Goal: Feedback & Contribution: Submit feedback/report problem

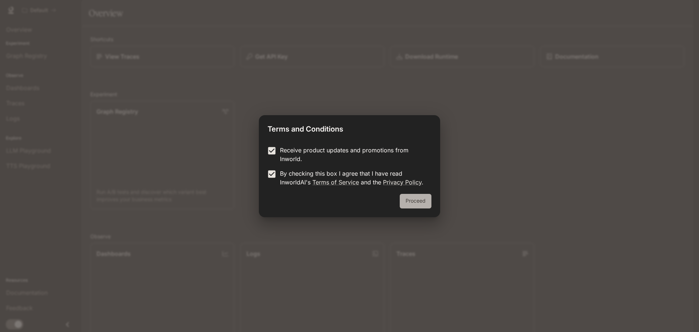
click at [413, 199] on button "Proceed" at bounding box center [416, 201] width 32 height 15
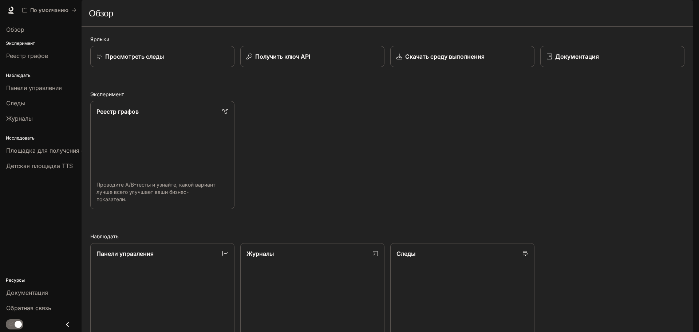
click at [322, 187] on div "Реестр графов Проводите A/B-тесты и узнайте, какой вариант лучше всего улучшает…" at bounding box center [384, 152] width 600 height 114
click at [421, 60] on font "Скачать среду выполнения" at bounding box center [444, 56] width 80 height 7
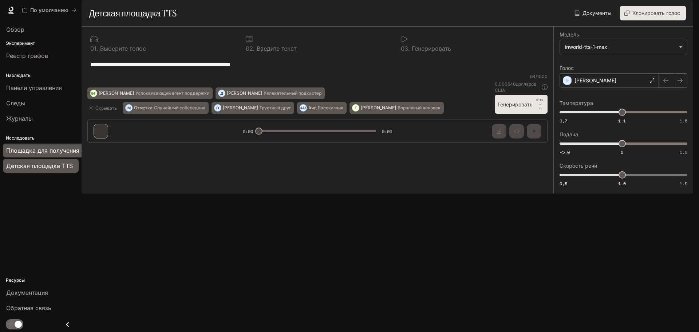
click at [48, 148] on font "Площадка для получения степени магистра права" at bounding box center [78, 150] width 144 height 7
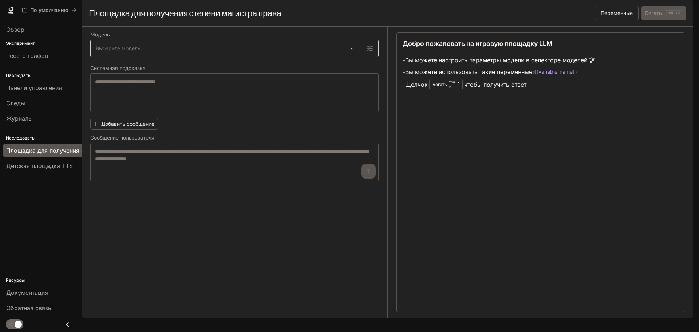
click at [344, 67] on body "Перейти к основному содержанию По умолчанию Документация Документация Портал Об…" at bounding box center [349, 166] width 699 height 332
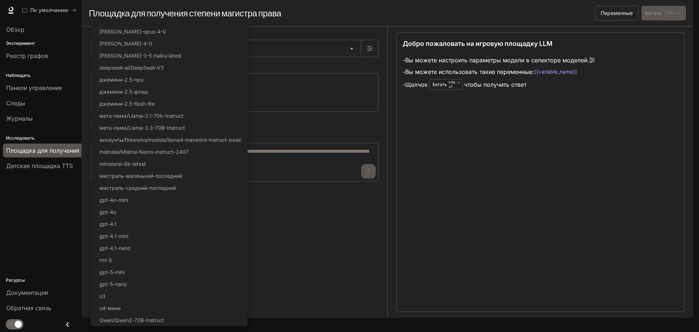
click at [342, 67] on div at bounding box center [349, 166] width 699 height 332
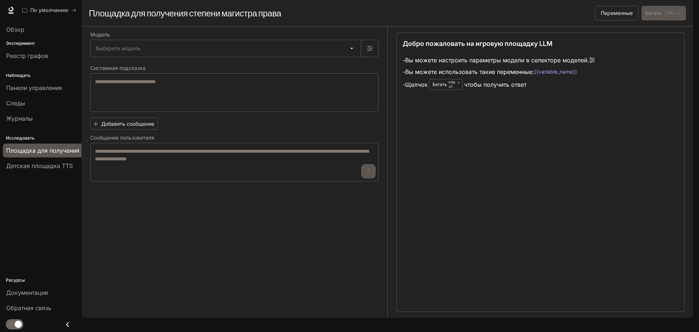
click at [459, 175] on div "Добро пожаловать на игровую площадку LLM - Вы можете настроить параметры модели…" at bounding box center [540, 171] width 288 height 279
click at [22, 30] on font "Обзор" at bounding box center [15, 29] width 18 height 7
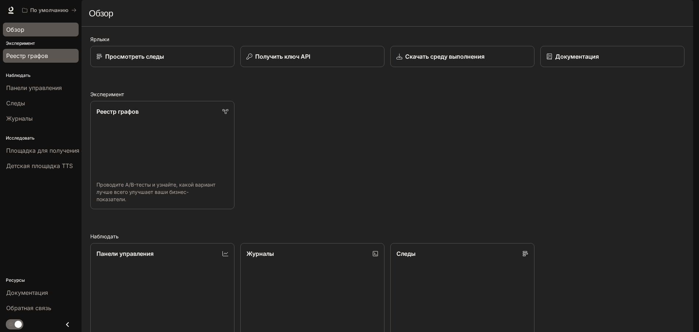
click at [36, 54] on font "Реестр графов" at bounding box center [27, 55] width 42 height 7
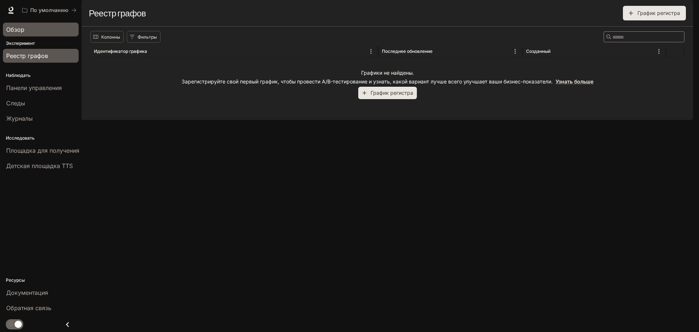
click at [22, 26] on font "Обзор" at bounding box center [15, 29] width 18 height 7
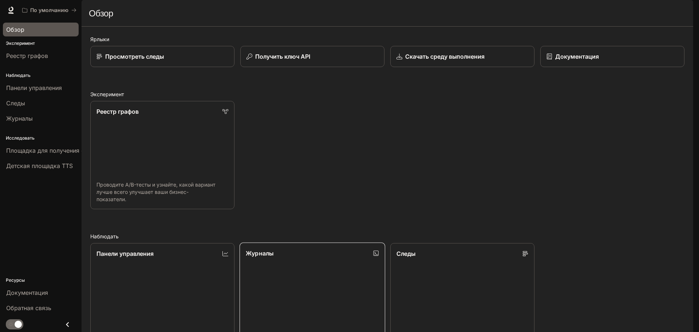
scroll to position [194, 0]
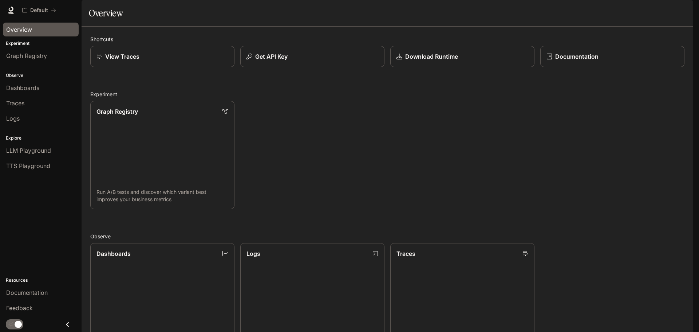
click at [587, 237] on div "Dashboards View and analyze your workspace metrics Logs Search and filter syste…" at bounding box center [384, 294] width 600 height 114
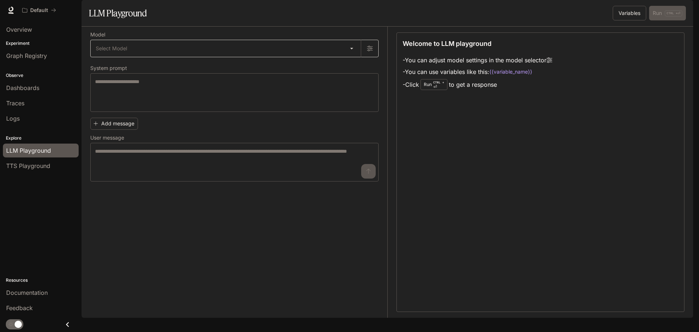
click at [138, 70] on body "Skip to main content Default Documentation Documentation Portal Overview Experi…" at bounding box center [349, 166] width 699 height 332
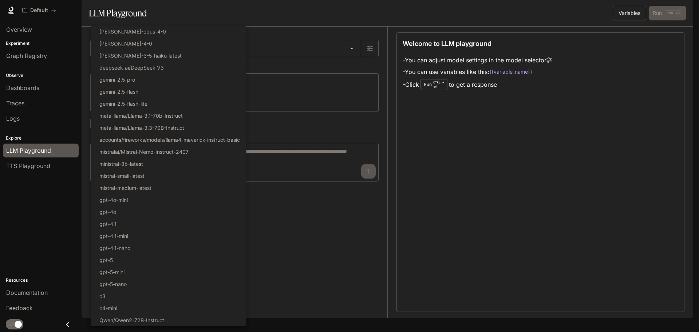
click at [306, 64] on div at bounding box center [349, 166] width 699 height 332
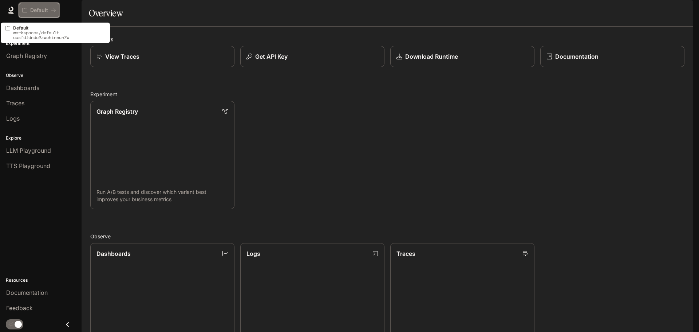
click at [42, 11] on p "Default" at bounding box center [39, 10] width 18 height 6
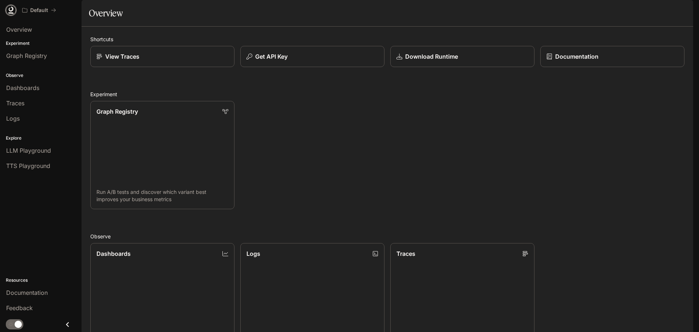
click at [10, 9] on icon at bounding box center [10, 10] width 7 height 7
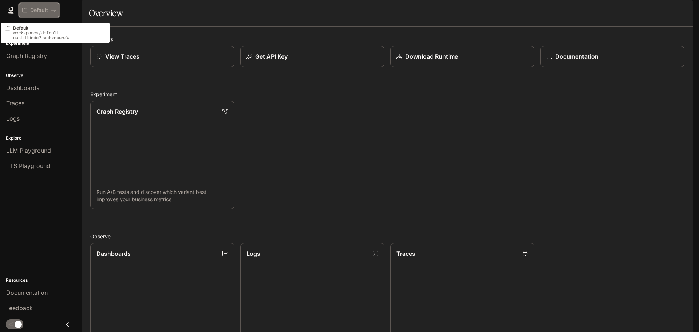
click at [25, 9] on icon "All workspaces" at bounding box center [24, 10] width 5 height 5
click at [55, 9] on icon "All workspaces" at bounding box center [53, 10] width 5 height 5
click at [51, 34] on p "workspaces/default-cusfdidndo2zwohkneuh7w" at bounding box center [59, 34] width 92 height 9
click at [29, 30] on p "workspaces/default-cusfdidndo2zwohkneuh7w" at bounding box center [59, 34] width 92 height 9
click at [25, 28] on p "Default" at bounding box center [59, 27] width 92 height 5
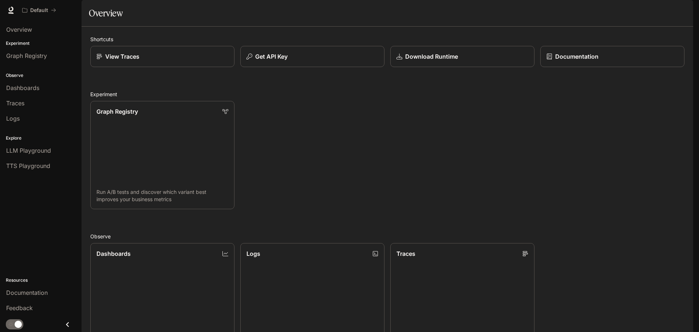
click at [79, 8] on div "Default" at bounding box center [323, 10] width 609 height 15
click at [686, 11] on img "button" at bounding box center [683, 10] width 10 height 10
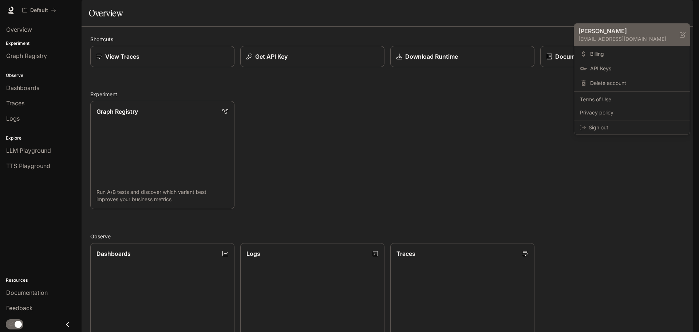
click at [591, 34] on p "Vladey" at bounding box center [623, 31] width 90 height 9
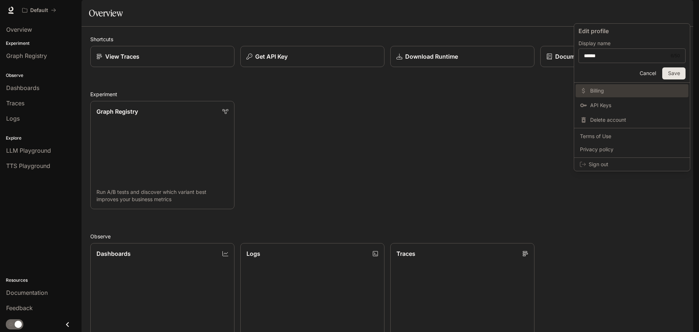
click at [600, 88] on span "Billing" at bounding box center [637, 90] width 94 height 7
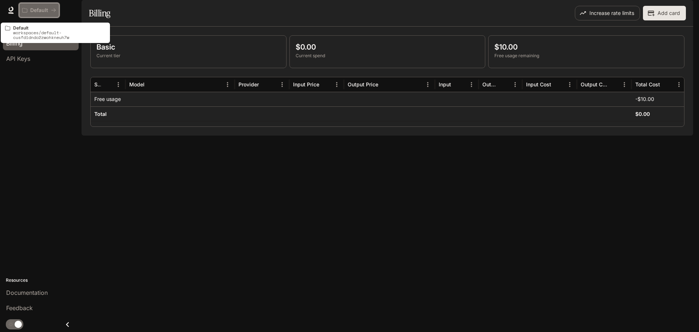
click at [35, 11] on p "Default" at bounding box center [39, 10] width 18 height 6
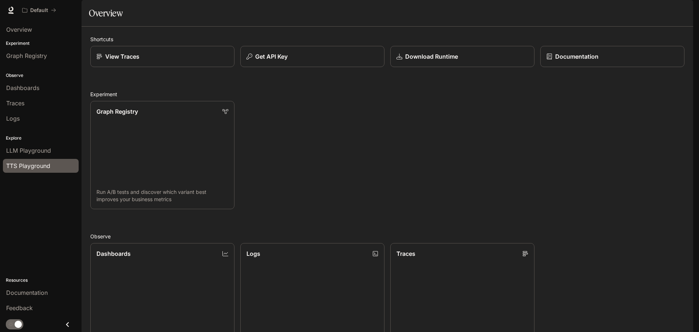
click at [27, 166] on span "TTS Playground" at bounding box center [28, 165] width 44 height 9
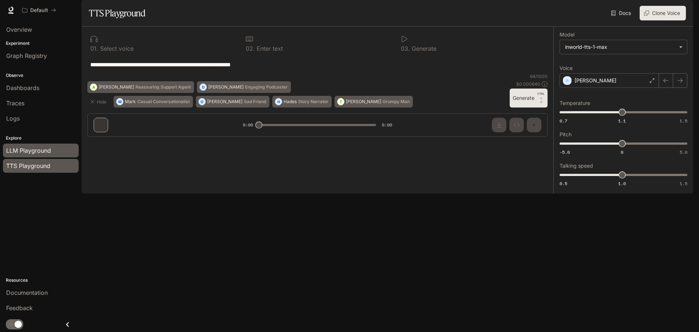
click at [7, 151] on span "LLM Playground" at bounding box center [28, 150] width 45 height 9
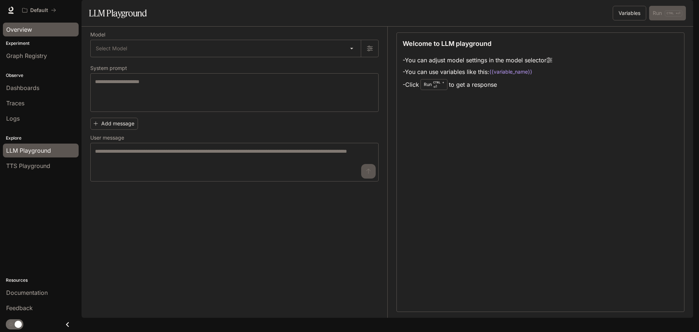
click at [23, 27] on span "Overview" at bounding box center [19, 29] width 26 height 9
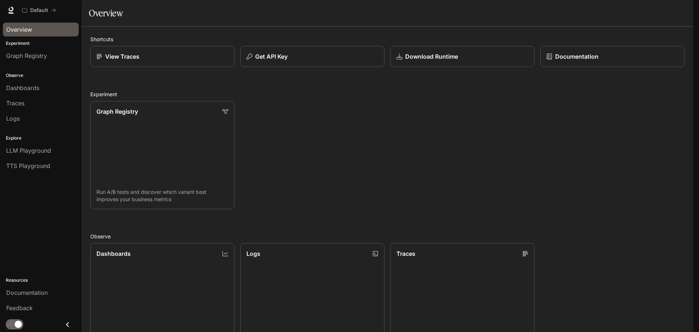
click at [685, 12] on img "button" at bounding box center [683, 10] width 10 height 10
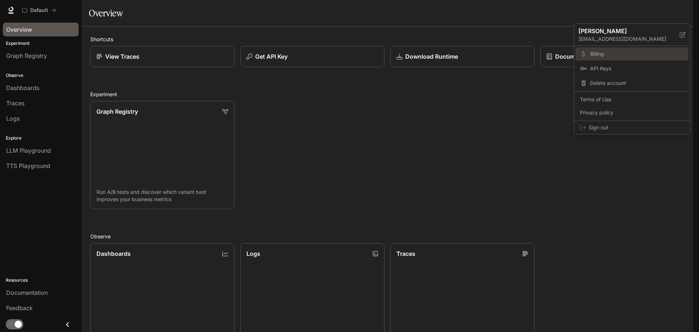
click at [604, 51] on span "Billing" at bounding box center [637, 53] width 94 height 7
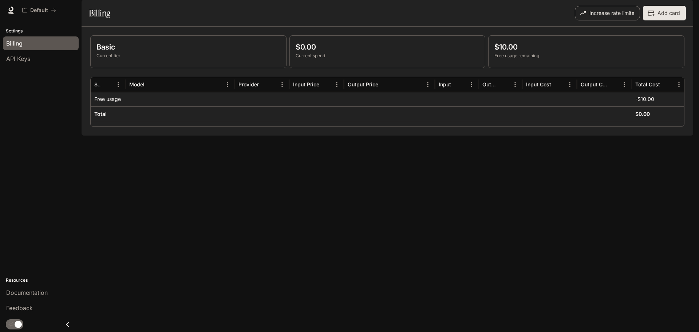
click at [598, 20] on button "Increase rate limits" at bounding box center [607, 13] width 65 height 15
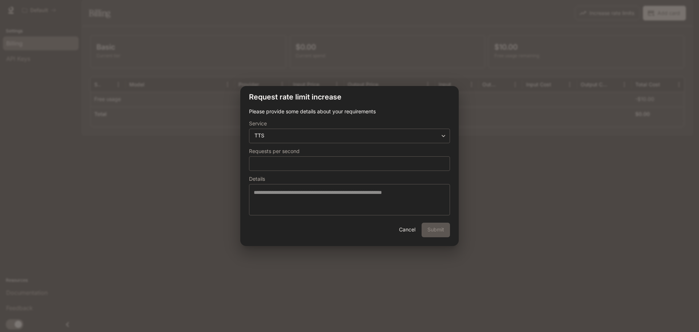
drag, startPoint x: 374, startPoint y: 261, endPoint x: 372, endPoint y: 265, distance: 4.7
click at [373, 262] on div "**********" at bounding box center [349, 166] width 699 height 332
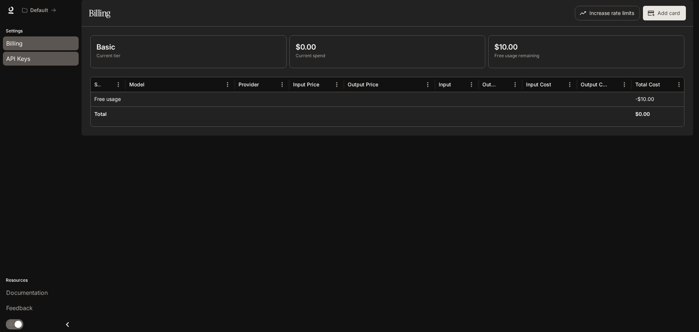
click at [28, 61] on span "API Keys" at bounding box center [18, 58] width 24 height 9
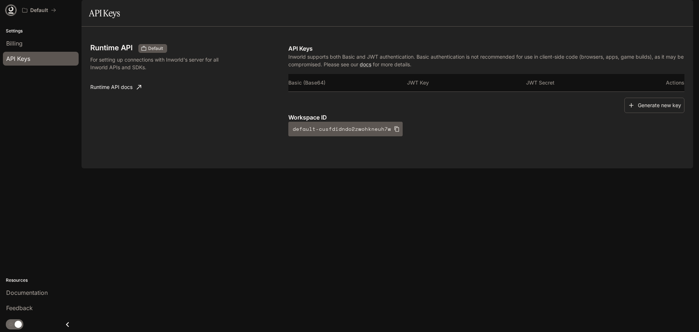
click at [12, 12] on icon at bounding box center [10, 10] width 7 height 7
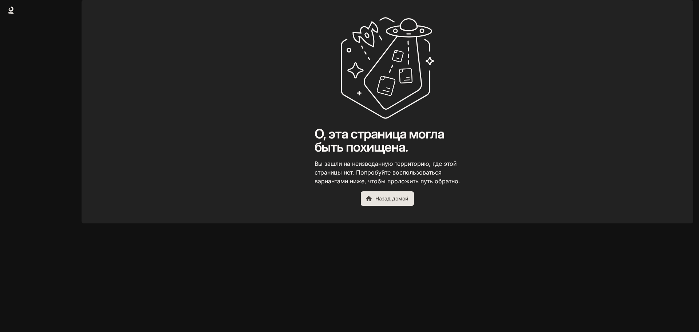
click at [504, 189] on main "О, эта страница могла быть похищена. Вы зашли на неизведанную территорию, где э…" at bounding box center [387, 111] width 611 height 223
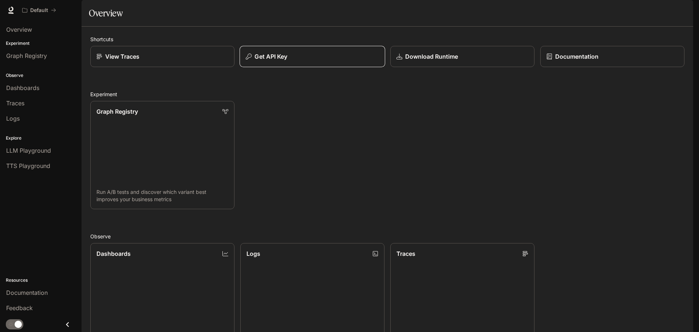
click at [295, 61] on div "Get API Key" at bounding box center [312, 56] width 133 height 9
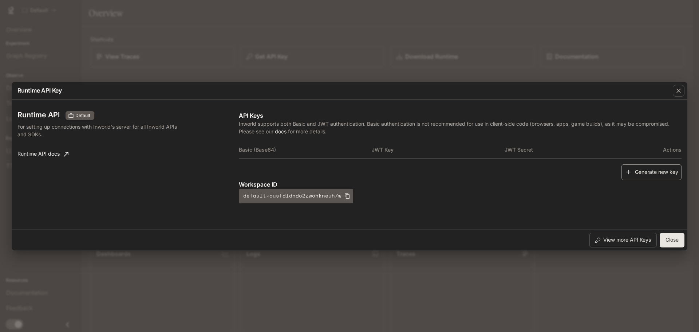
click at [647, 170] on button "Generate new key" at bounding box center [651, 172] width 60 height 16
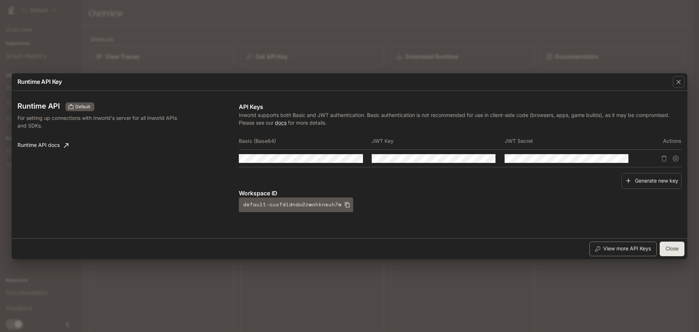
click at [619, 250] on button "View more API Keys" at bounding box center [622, 248] width 67 height 15
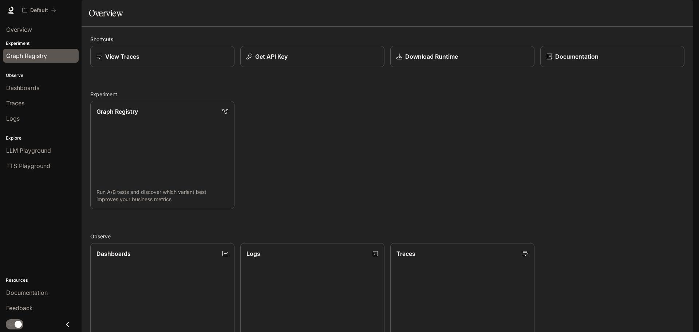
click at [20, 55] on span "Graph Registry" at bounding box center [26, 55] width 41 height 9
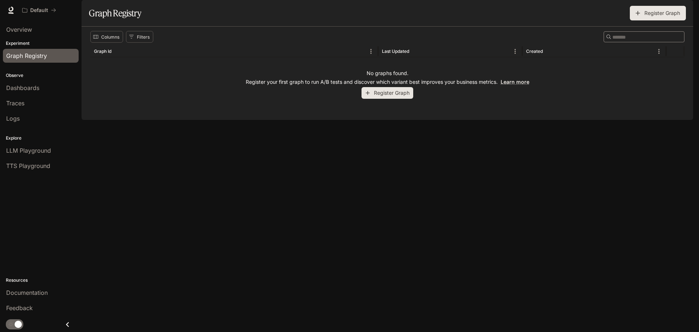
click at [380, 99] on button "Register Graph" at bounding box center [387, 93] width 52 height 12
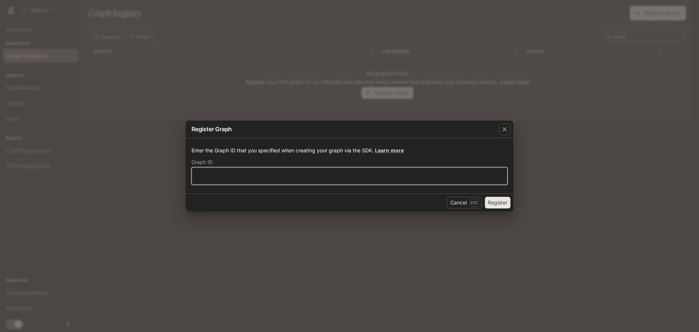
click at [240, 174] on input "text" at bounding box center [349, 175] width 315 height 7
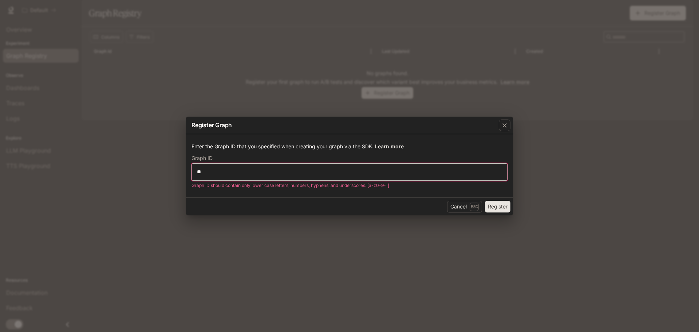
type input "*"
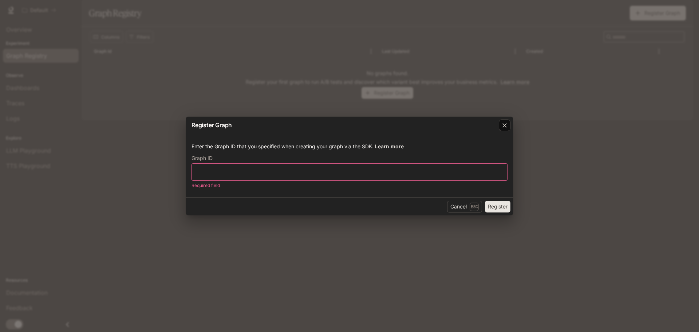
click at [502, 123] on icon "button" at bounding box center [504, 125] width 7 height 7
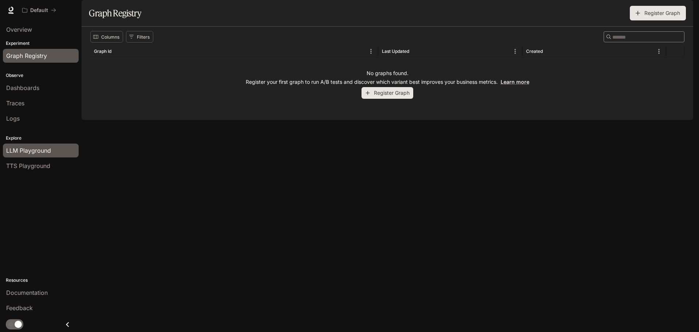
click at [23, 151] on span "LLM Playground" at bounding box center [28, 150] width 45 height 9
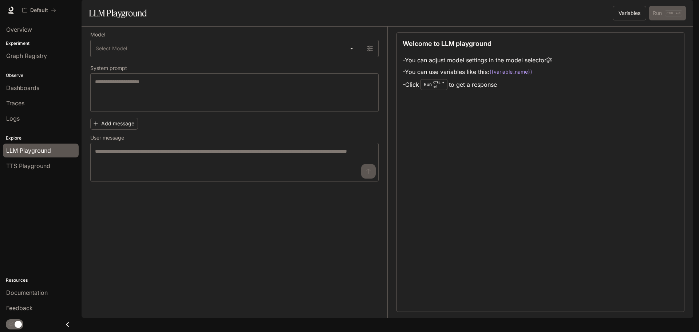
click at [650, 11] on span "Documentation" at bounding box center [649, 10] width 36 height 9
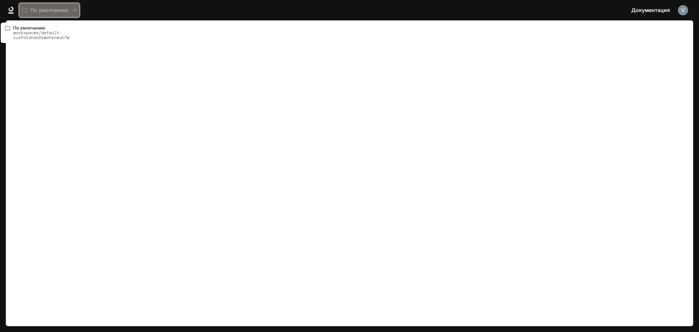
click at [39, 11] on font "По умолчанию" at bounding box center [49, 10] width 38 height 6
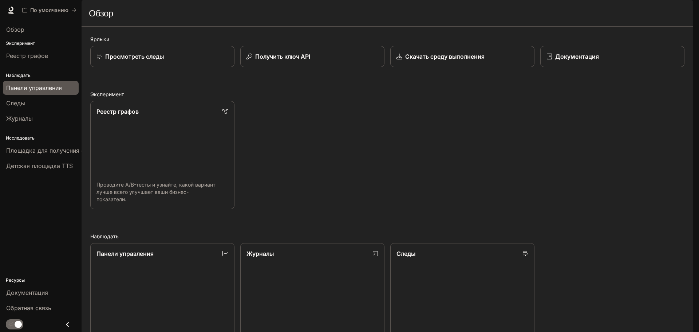
click at [36, 87] on font "Панели управления" at bounding box center [34, 87] width 56 height 7
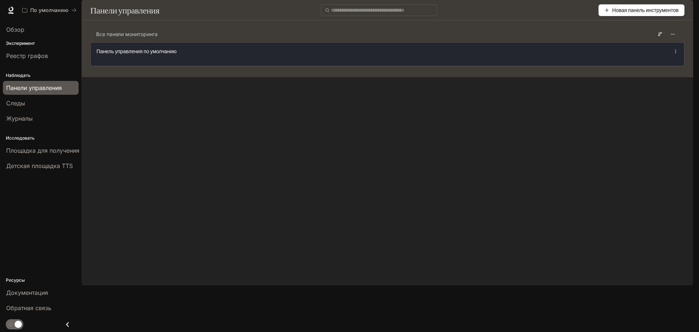
click at [145, 54] on font "Панель управления по умолчанию" at bounding box center [136, 51] width 80 height 6
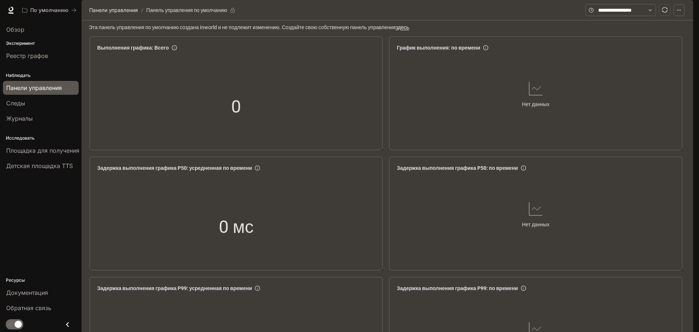
scroll to position [854, 0]
click at [25, 103] on div "Следы" at bounding box center [40, 103] width 69 height 9
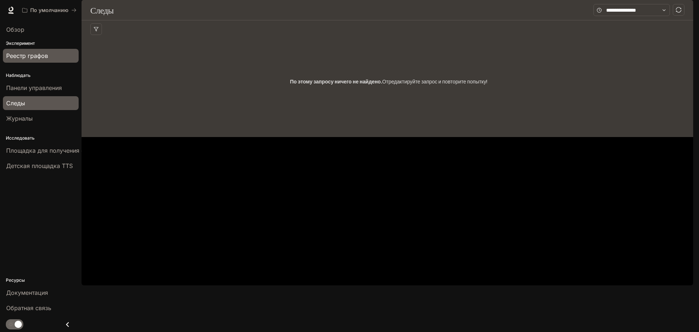
click at [24, 57] on font "Реестр графов" at bounding box center [27, 55] width 42 height 7
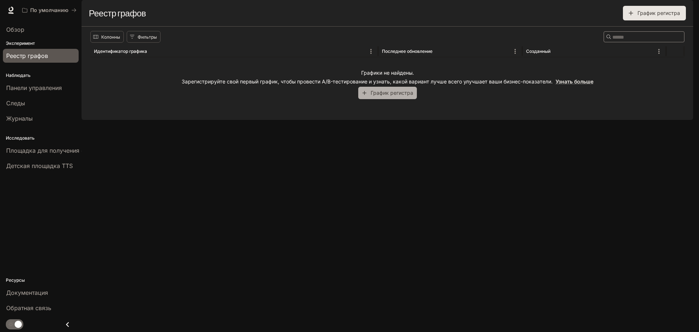
click at [390, 96] on font "График регистра" at bounding box center [392, 93] width 43 height 6
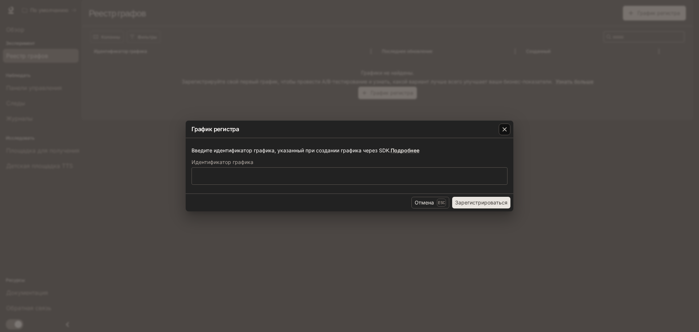
click at [503, 128] on icon "button" at bounding box center [504, 129] width 4 height 4
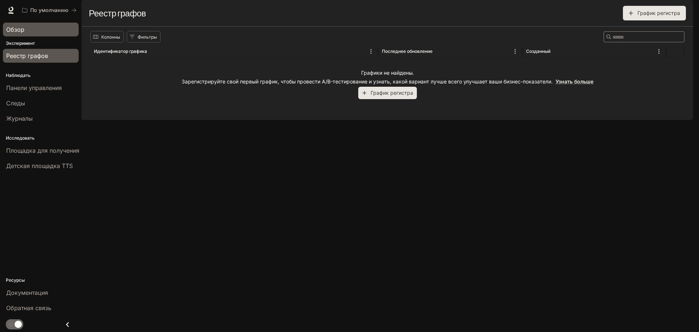
click at [20, 29] on font "Обзор" at bounding box center [15, 29] width 18 height 7
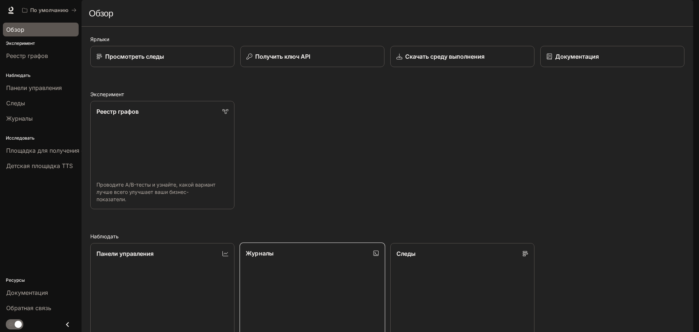
scroll to position [194, 0]
click at [38, 308] on font "Обратная связь" at bounding box center [28, 307] width 45 height 7
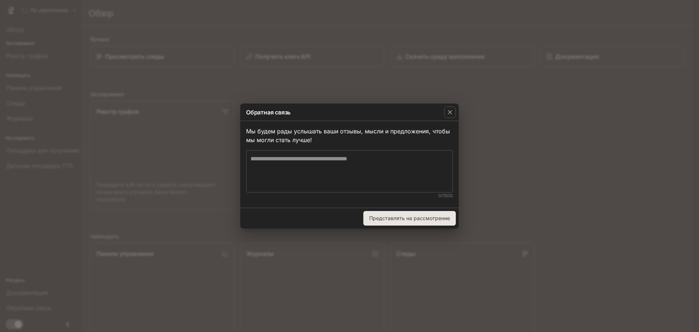
click at [274, 159] on textarea at bounding box center [349, 170] width 198 height 33
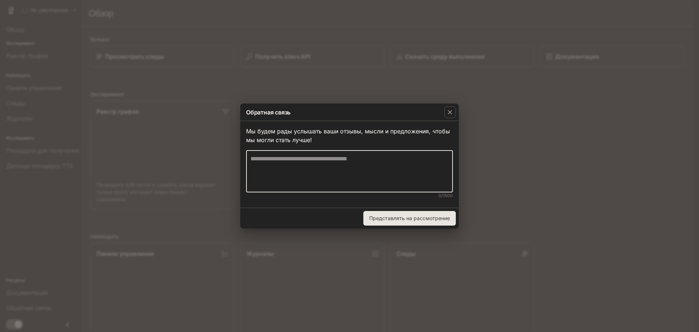
paste textarea "**********"
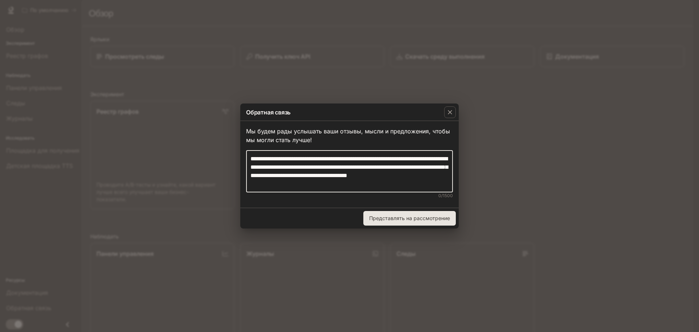
type textarea "**********"
click at [400, 216] on font "Представлять на рассмотрение" at bounding box center [409, 218] width 81 height 6
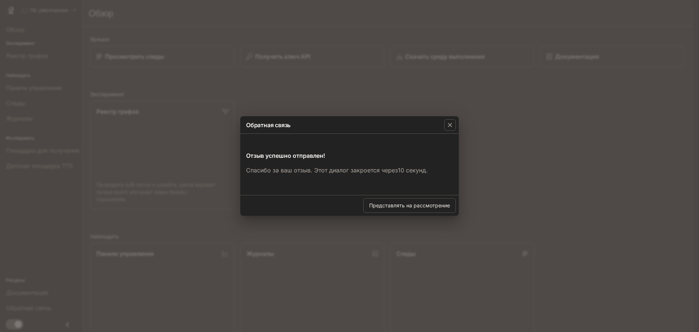
click at [451, 126] on icon "button" at bounding box center [450, 125] width 4 height 4
